Goal: Task Accomplishment & Management: Manage account settings

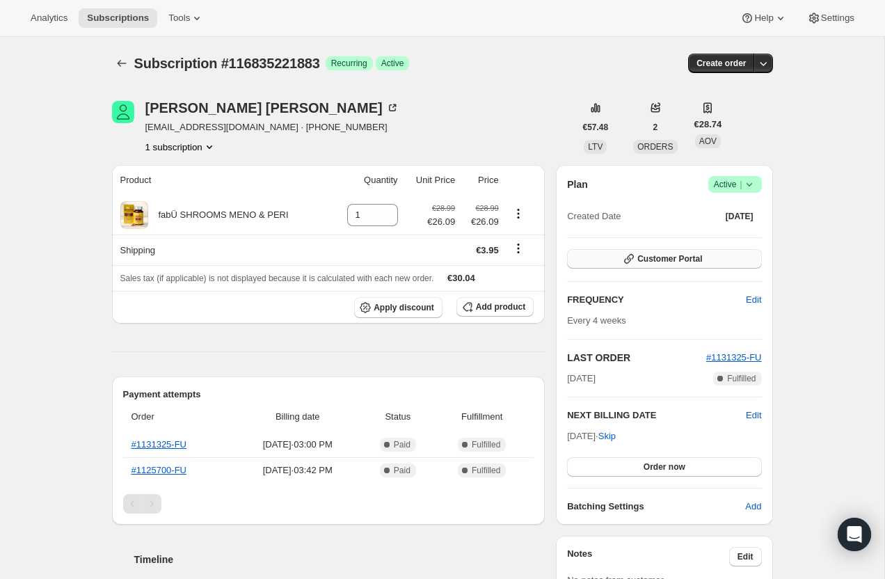
click at [702, 260] on span "Customer Portal" at bounding box center [669, 258] width 65 height 11
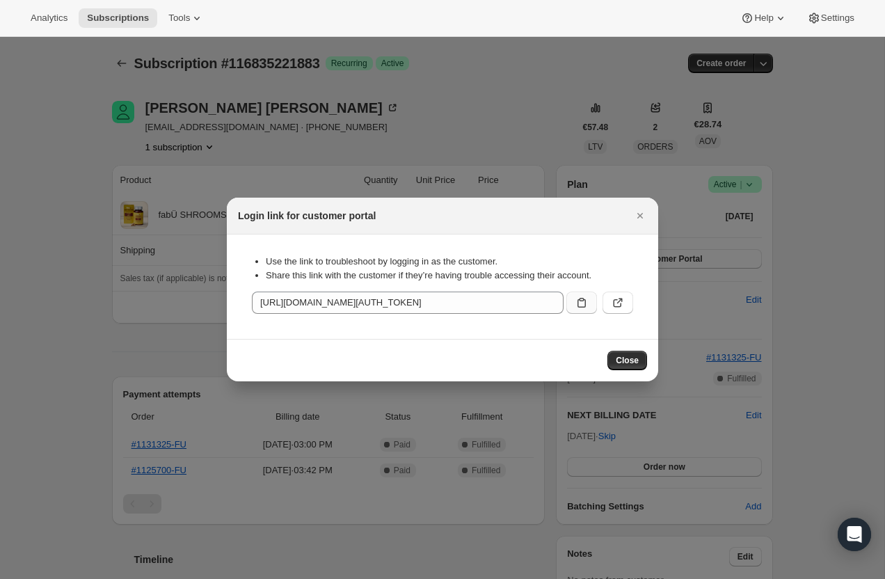
click at [580, 300] on icon ":r2q:" at bounding box center [581, 303] width 8 height 10
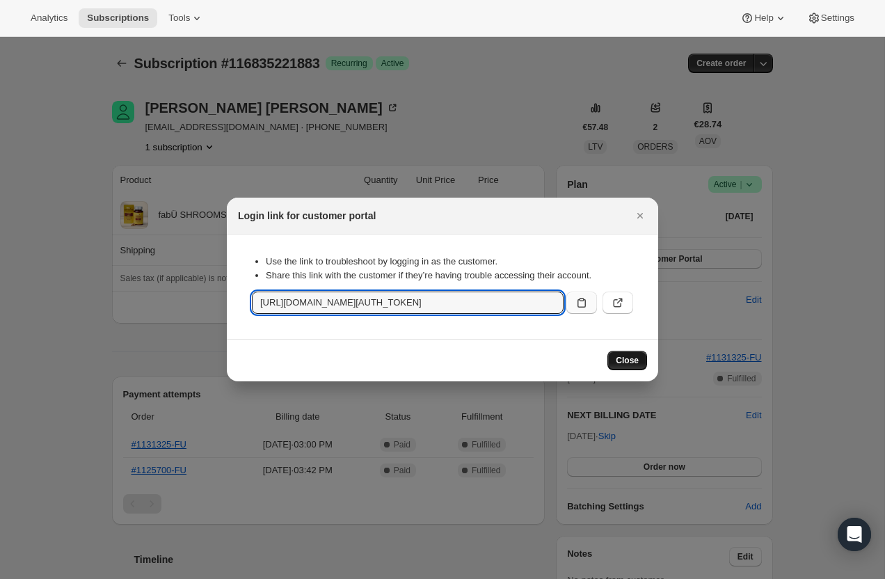
click at [638, 367] on button "Close" at bounding box center [627, 360] width 40 height 19
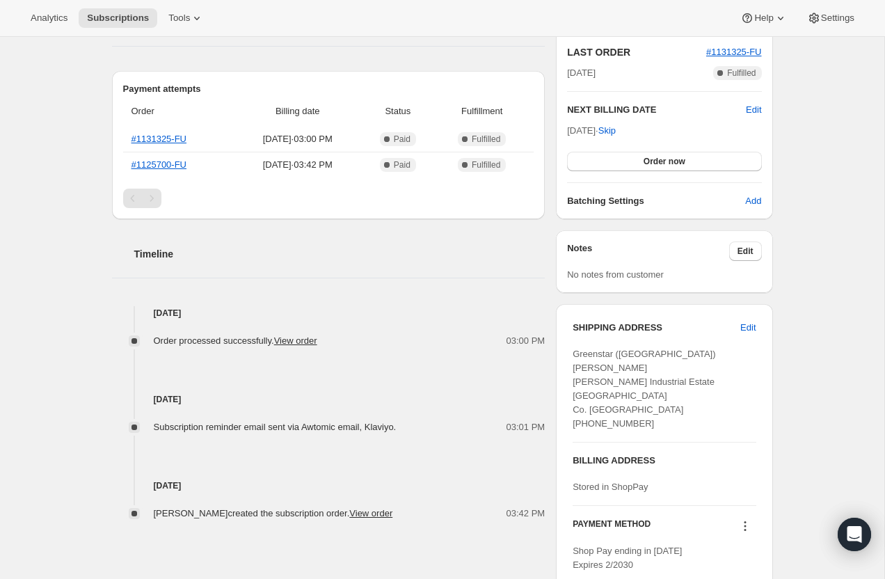
scroll to position [221, 0]
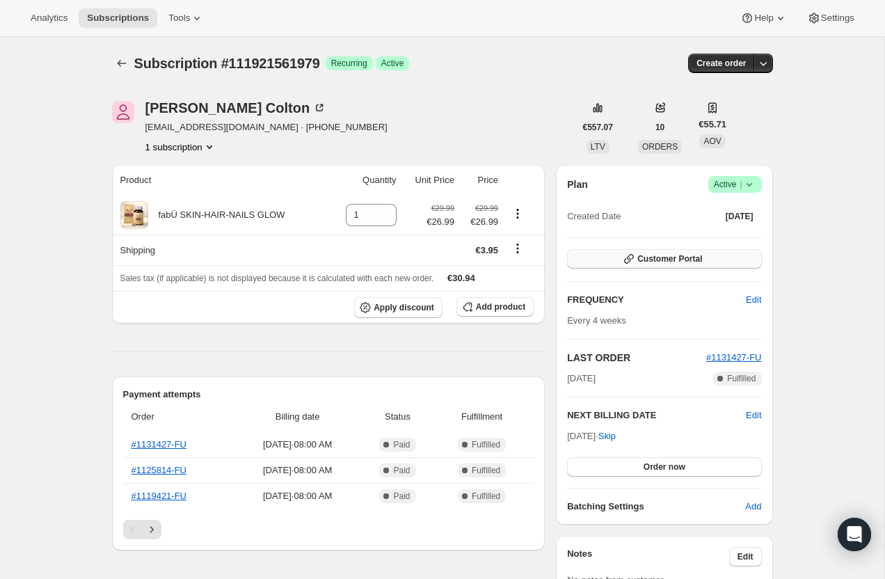
click at [655, 255] on span "Customer Portal" at bounding box center [669, 258] width 65 height 11
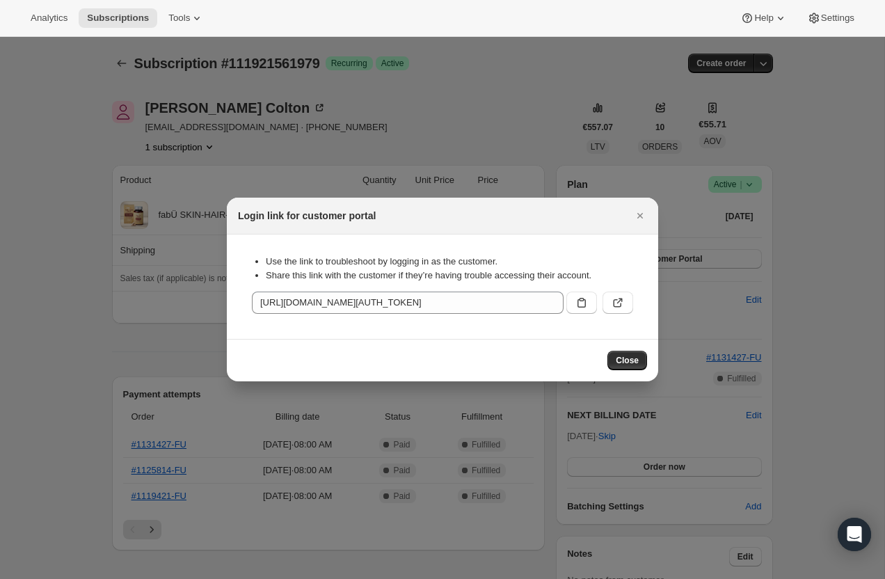
click at [578, 291] on div ":r2n:" at bounding box center [597, 300] width 72 height 28
click at [585, 305] on icon ":r2n:" at bounding box center [581, 303] width 8 height 10
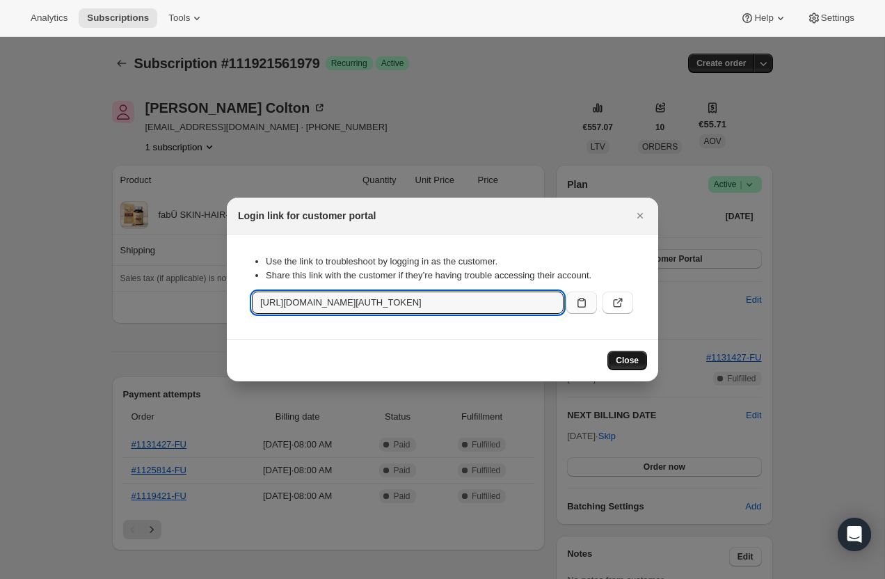
click at [631, 361] on span "Close" at bounding box center [627, 360] width 23 height 11
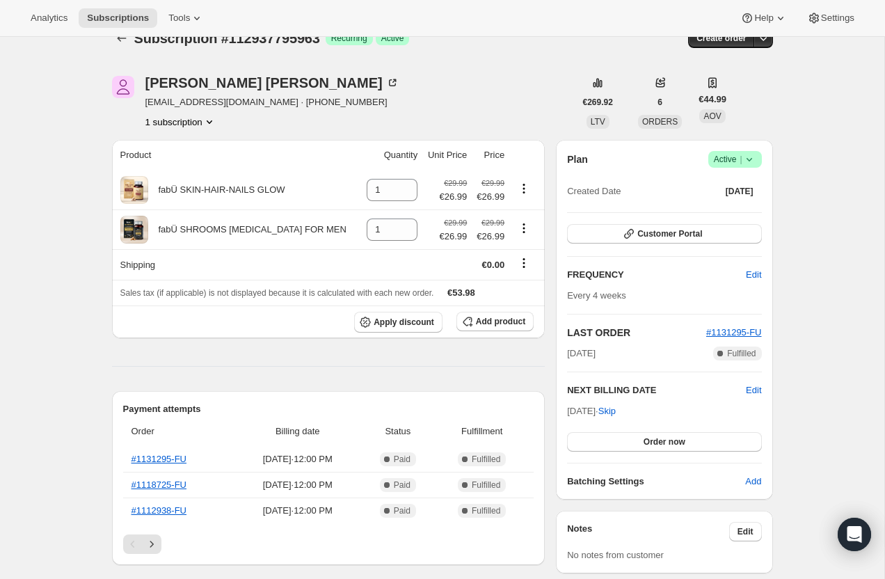
scroll to position [21, 0]
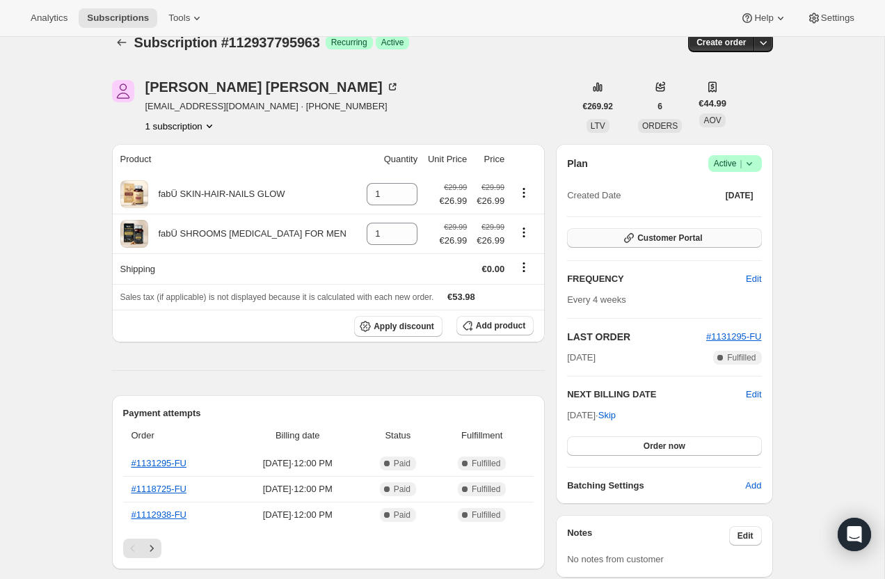
click at [672, 237] on span "Customer Portal" at bounding box center [669, 237] width 65 height 11
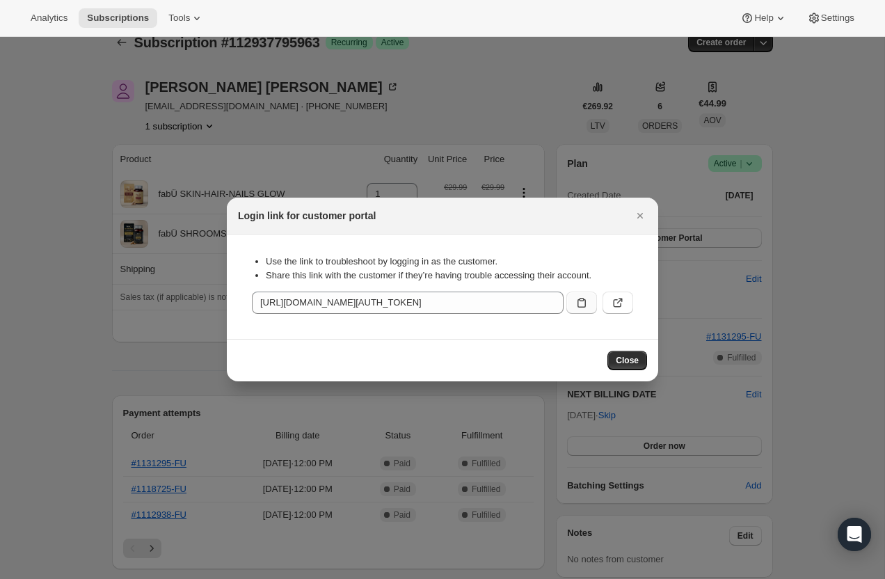
click at [584, 305] on icon ":r2t:" at bounding box center [582, 303] width 14 height 14
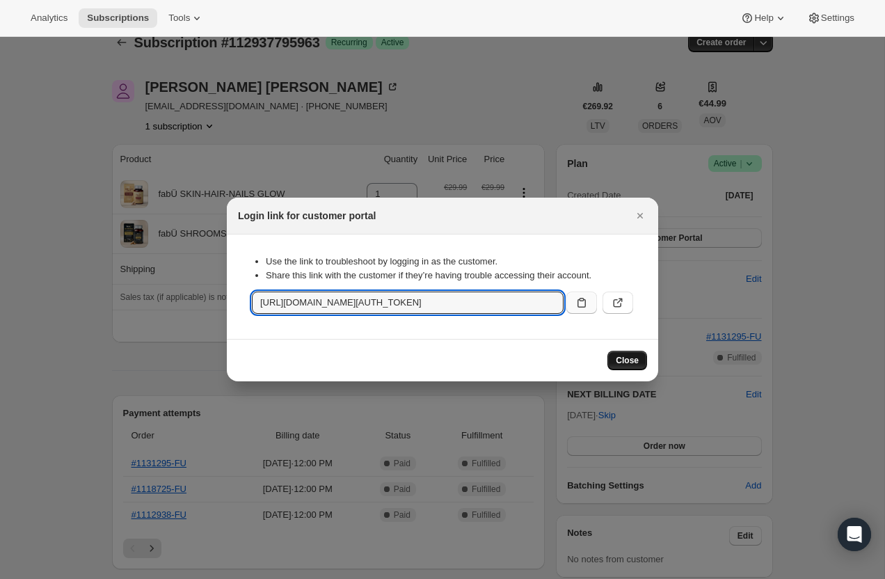
click at [610, 369] on div "Close" at bounding box center [627, 360] width 40 height 19
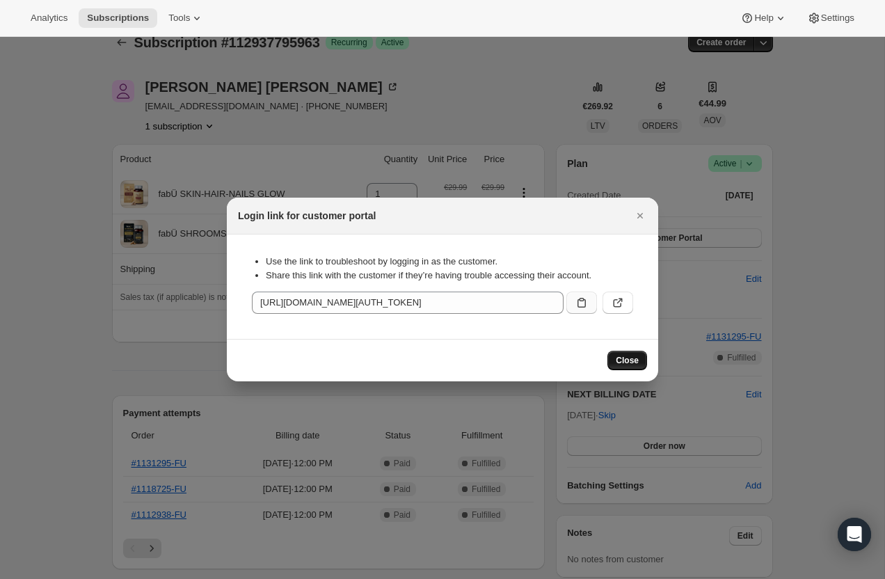
click at [616, 365] on span "Close" at bounding box center [627, 360] width 23 height 11
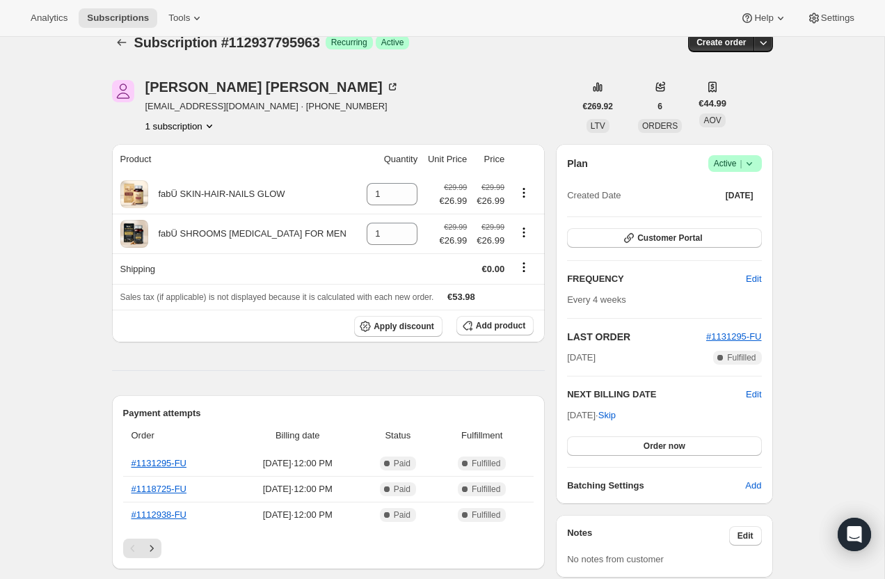
click at [648, 218] on div "Plan Success Active | Created Date May 25, 2025 Customer Portal FREQUENCY Edit …" at bounding box center [664, 323] width 194 height 337
click at [649, 246] on button "Customer Portal" at bounding box center [664, 237] width 194 height 19
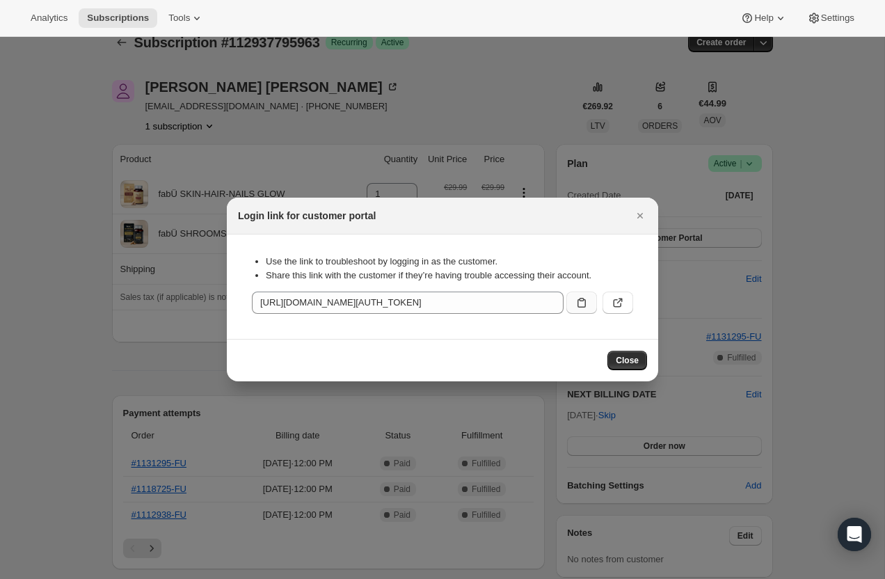
click at [574, 303] on button ":r2t:" at bounding box center [581, 303] width 31 height 22
click at [636, 353] on button "Close" at bounding box center [627, 360] width 40 height 19
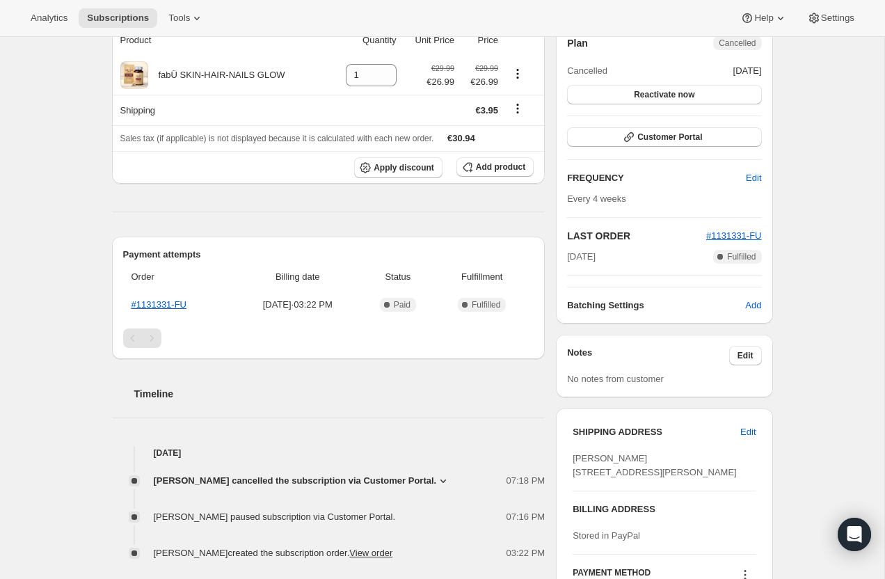
scroll to position [157, 0]
